Goal: Task Accomplishment & Management: Use online tool/utility

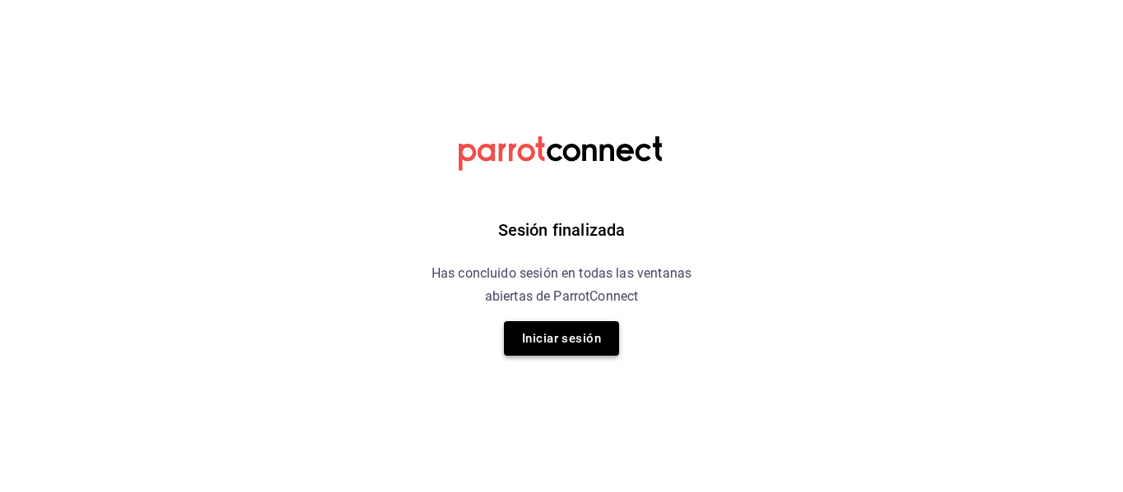
click at [520, 350] on button "Iniciar sesión" at bounding box center [561, 338] width 115 height 35
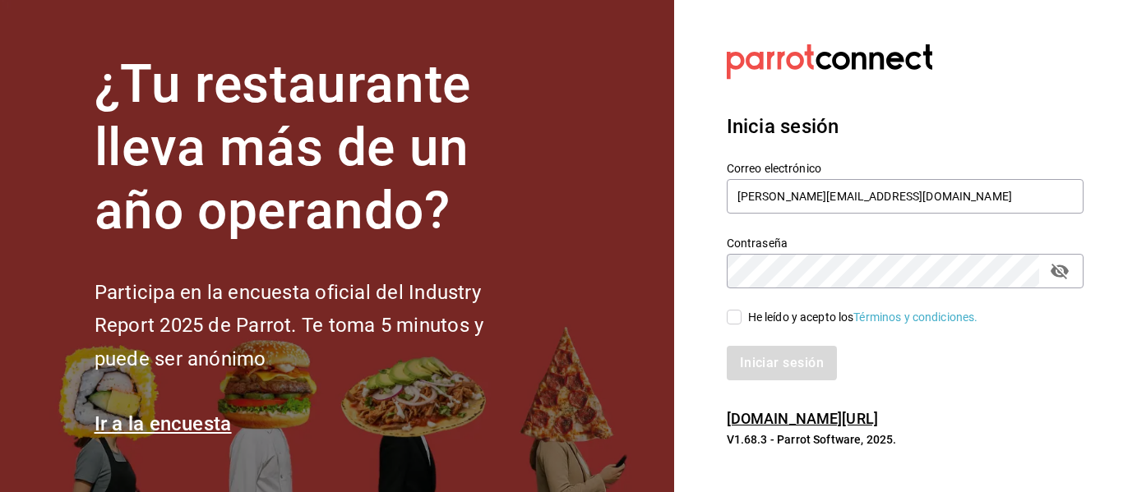
click at [736, 321] on input "He leído y acepto los Términos y condiciones." at bounding box center [734, 317] width 15 height 15
checkbox input "true"
click at [754, 362] on button "Iniciar sesión" at bounding box center [783, 363] width 112 height 35
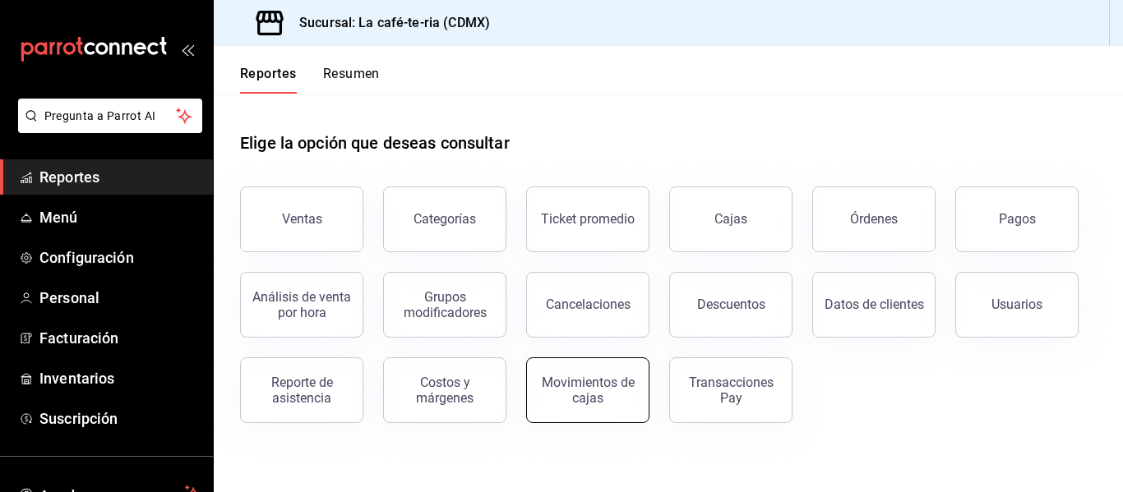
click at [561, 397] on div "Movimientos de cajas" at bounding box center [588, 390] width 102 height 31
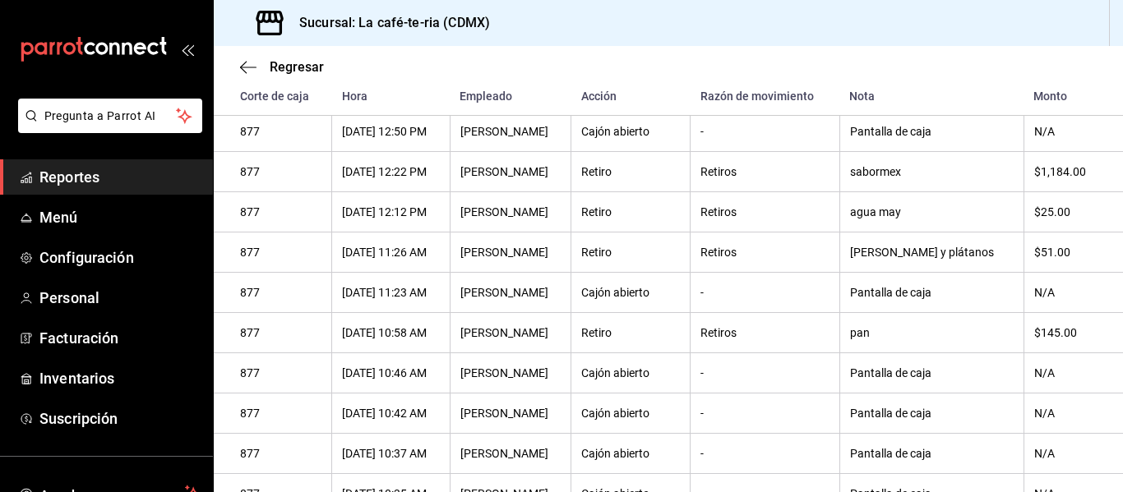
scroll to position [173, 0]
